Goal: Task Accomplishment & Management: Use online tool/utility

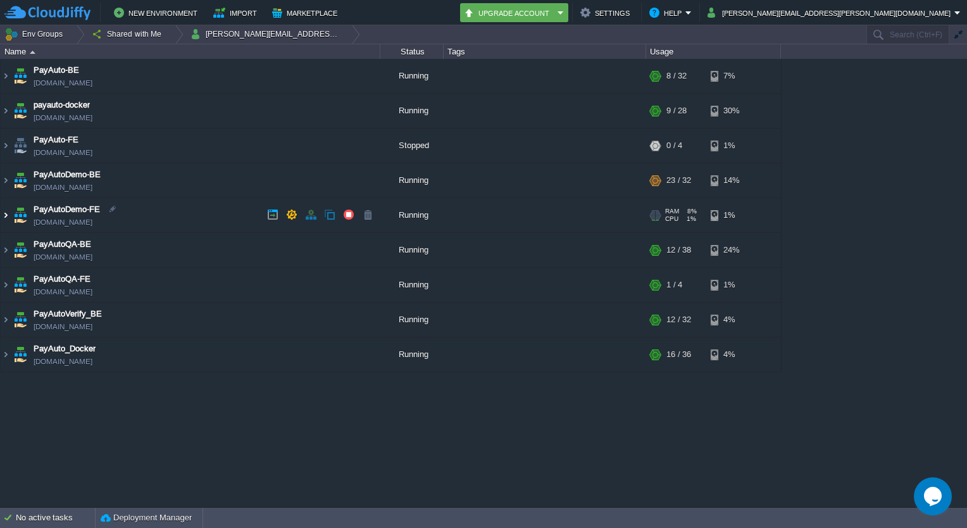
click at [5, 217] on img at bounding box center [6, 215] width 10 height 34
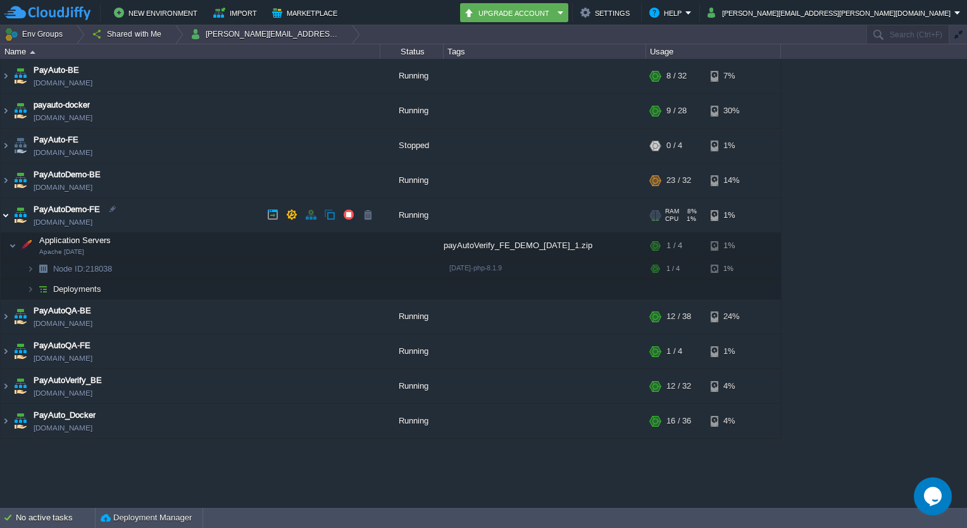
click at [5, 217] on img at bounding box center [6, 215] width 10 height 34
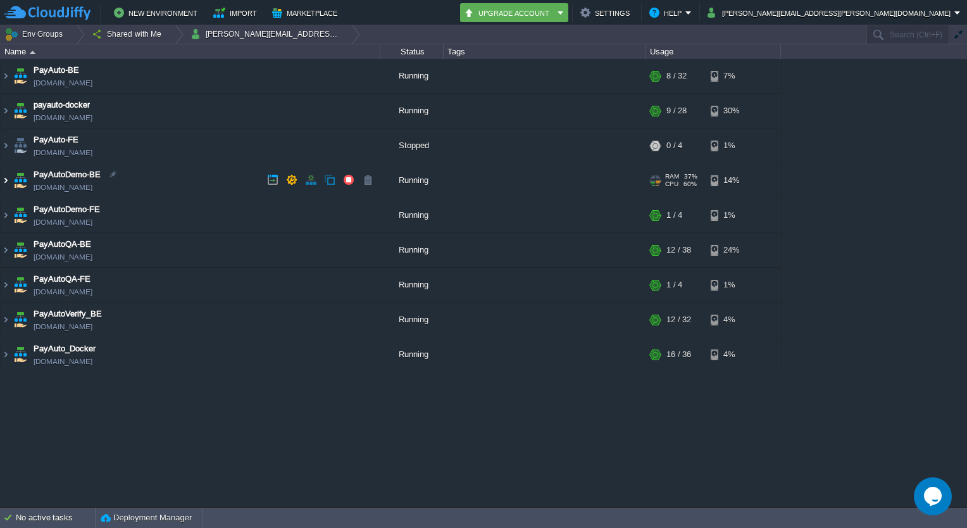
click at [9, 178] on img at bounding box center [6, 180] width 10 height 34
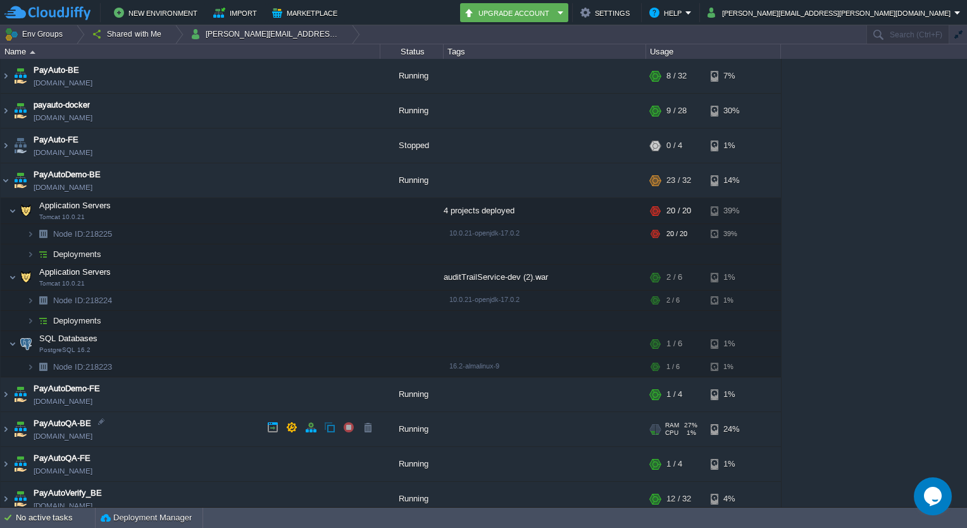
scroll to position [42, 0]
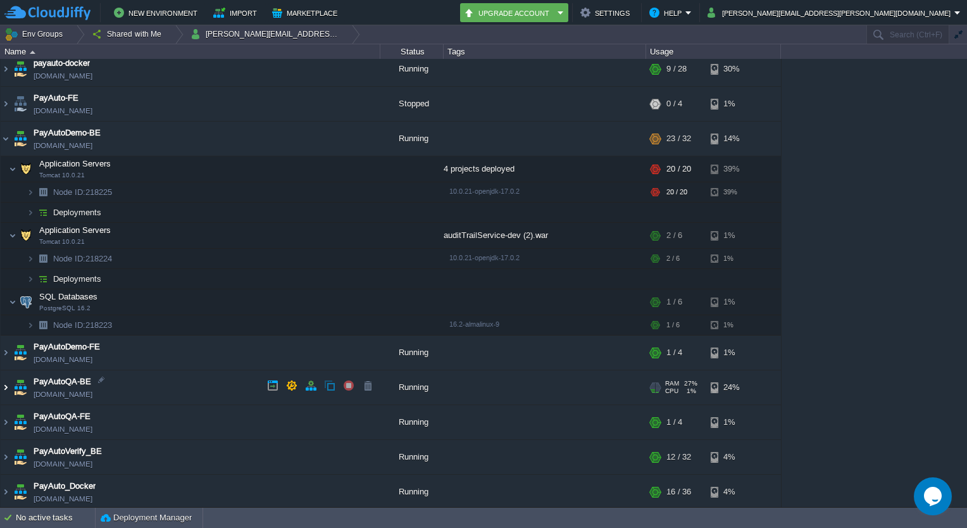
click at [6, 384] on img at bounding box center [6, 387] width 10 height 34
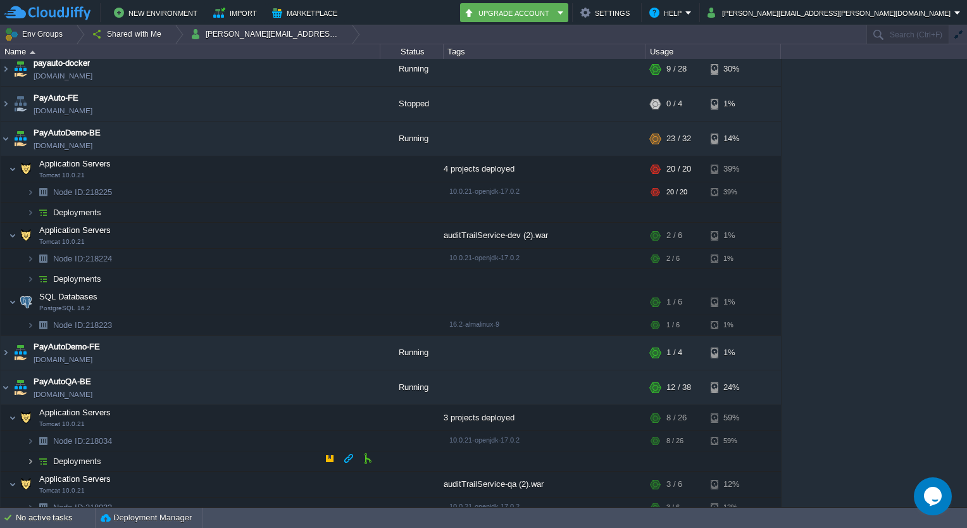
click at [29, 459] on img at bounding box center [31, 461] width 8 height 20
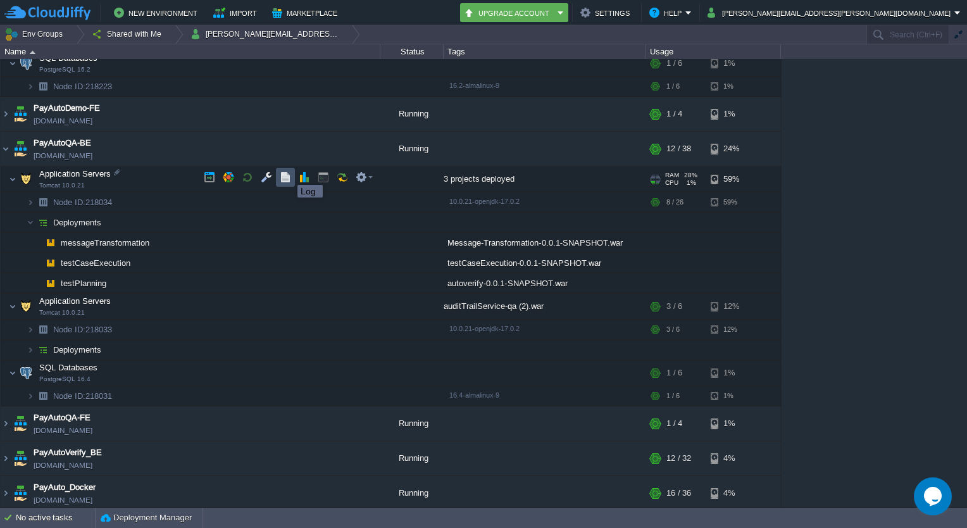
click at [288, 173] on button "button" at bounding box center [285, 177] width 11 height 11
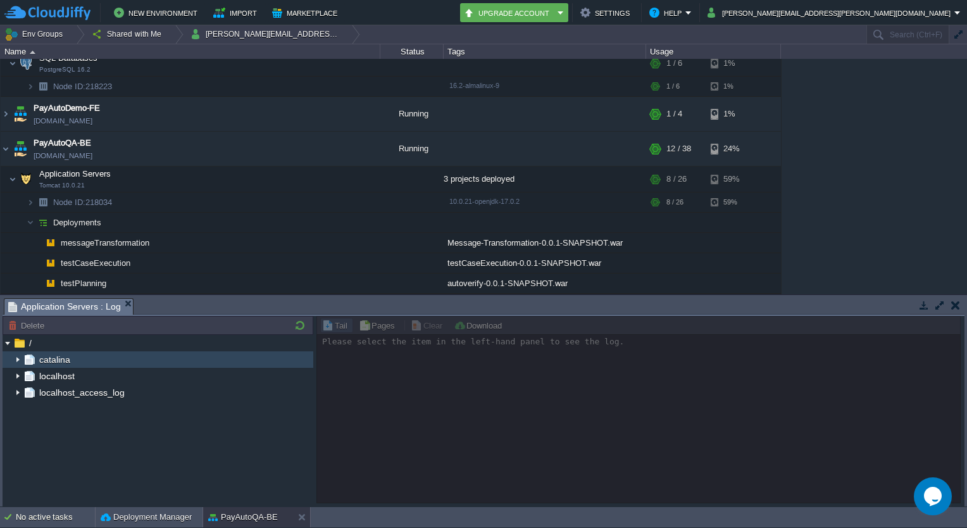
click at [18, 356] on img at bounding box center [18, 359] width 10 height 16
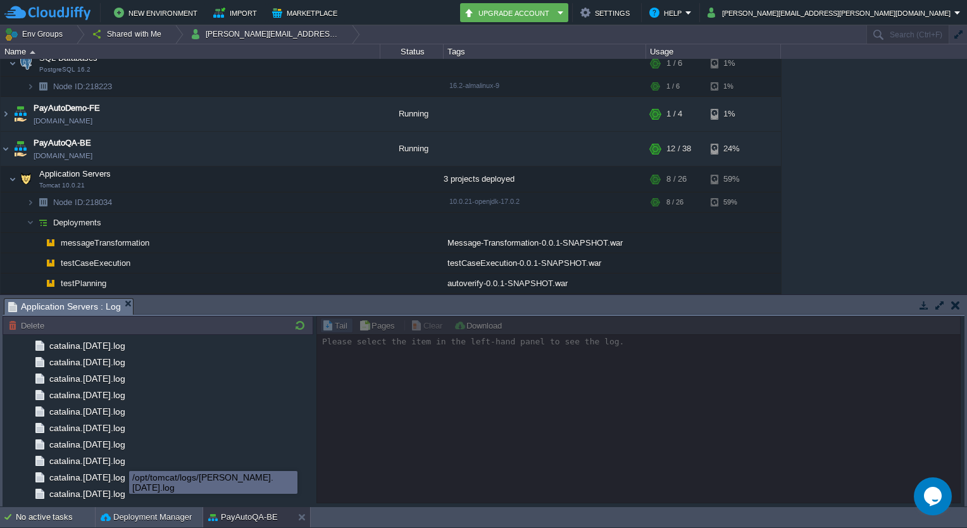
scroll to position [1378, 0]
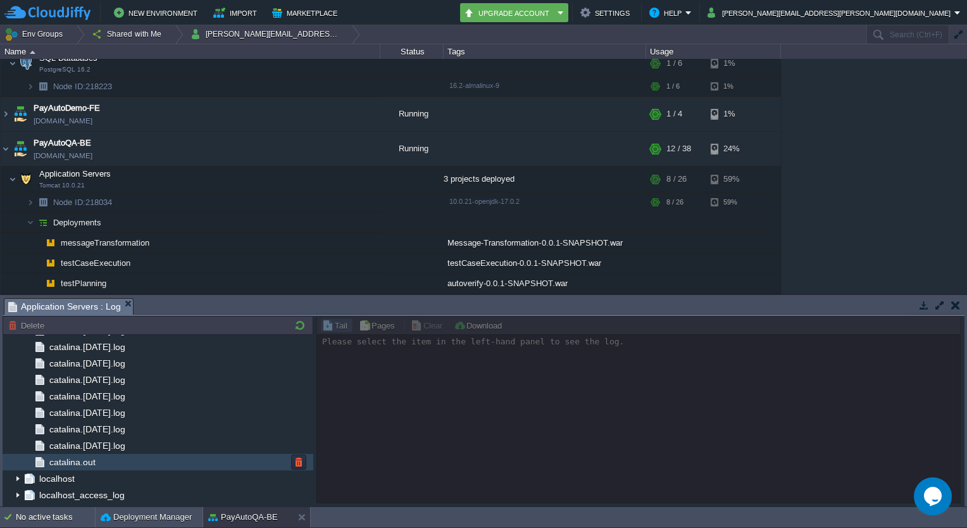
click at [110, 457] on div "catalina.out" at bounding box center [158, 462] width 311 height 16
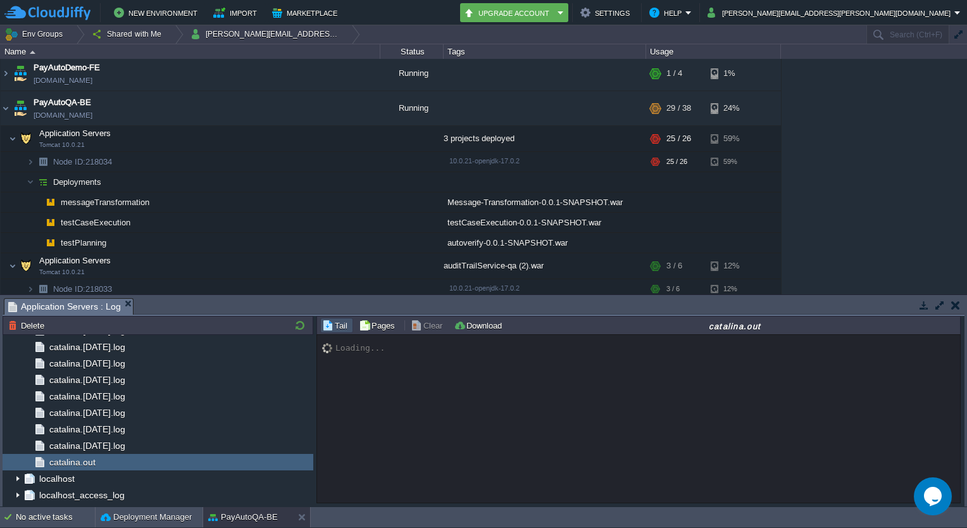
click at [380, 416] on div "Loading..." at bounding box center [639, 419] width 644 height 169
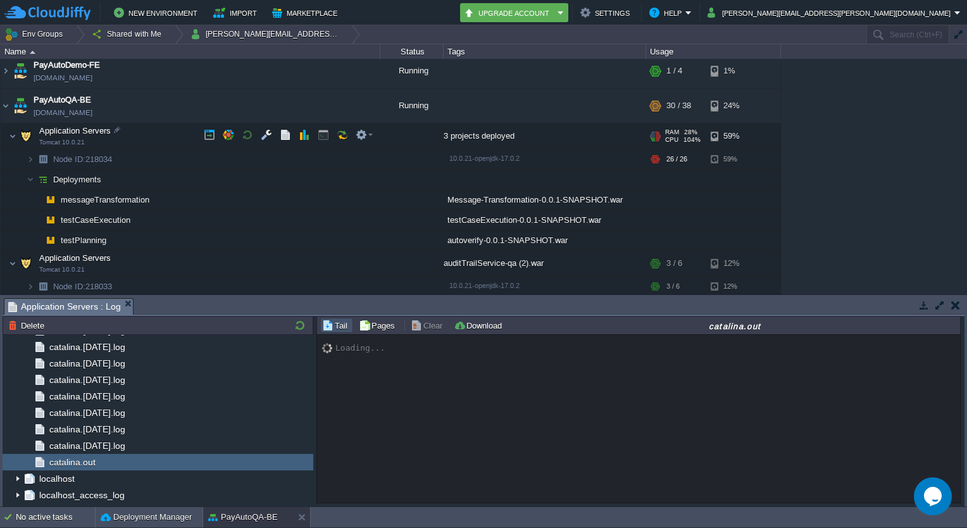
scroll to position [319, 0]
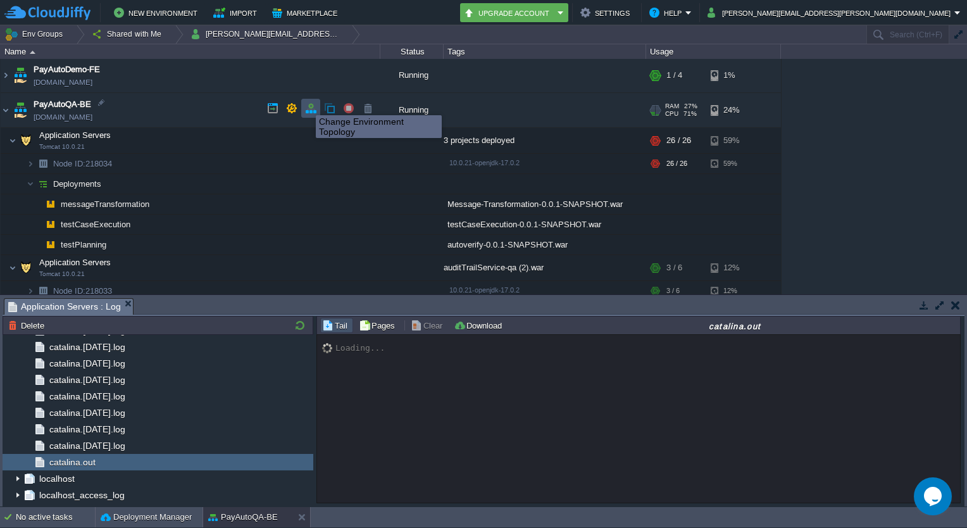
click at [306, 104] on button "button" at bounding box center [310, 108] width 11 height 11
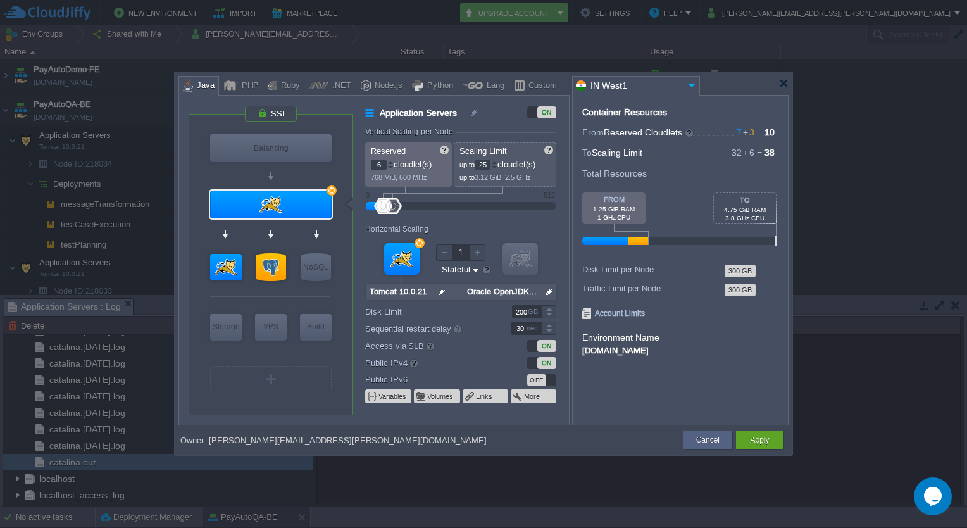
click at [496, 165] on div at bounding box center [494, 167] width 6 height 4
click at [497, 161] on div at bounding box center [494, 162] width 6 height 4
type input "28"
click at [497, 161] on div at bounding box center [494, 162] width 6 height 4
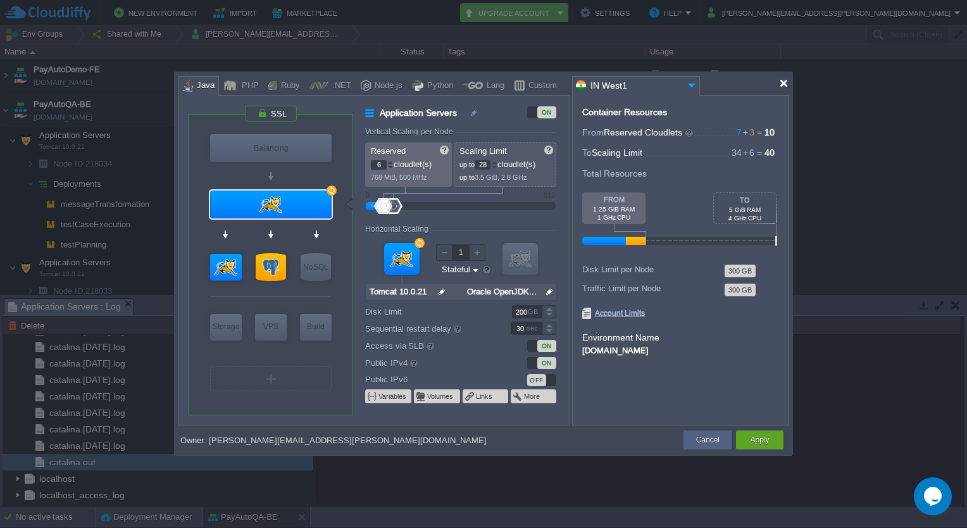
click at [786, 84] on div at bounding box center [783, 82] width 9 height 9
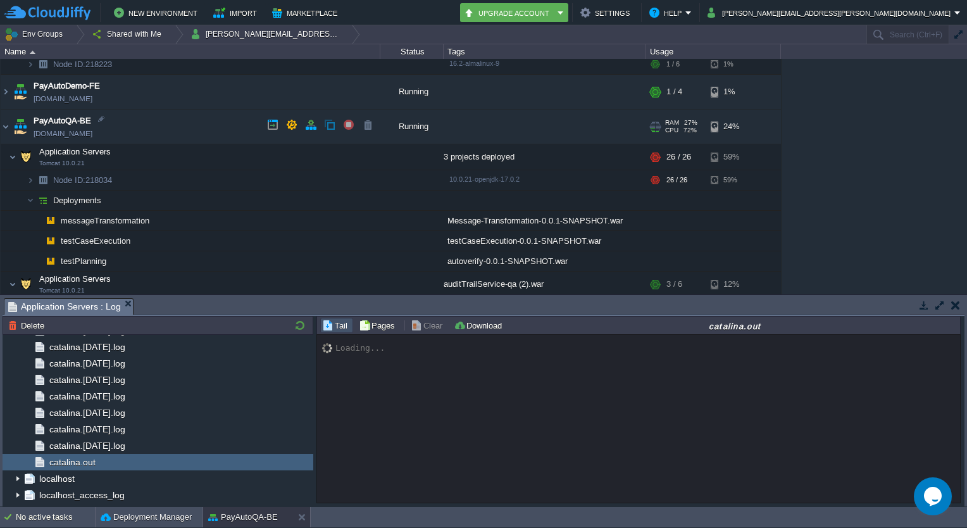
scroll to position [301, 0]
